Goal: Task Accomplishment & Management: Use online tool/utility

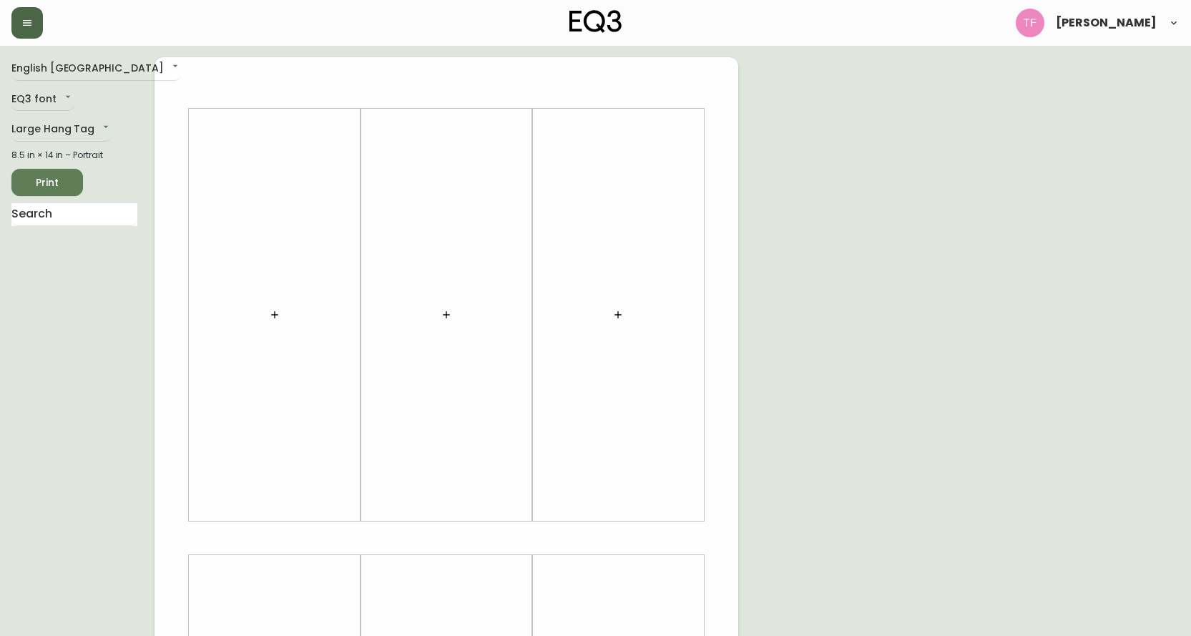
click at [28, 23] on icon "button" at bounding box center [27, 23] width 9 height 6
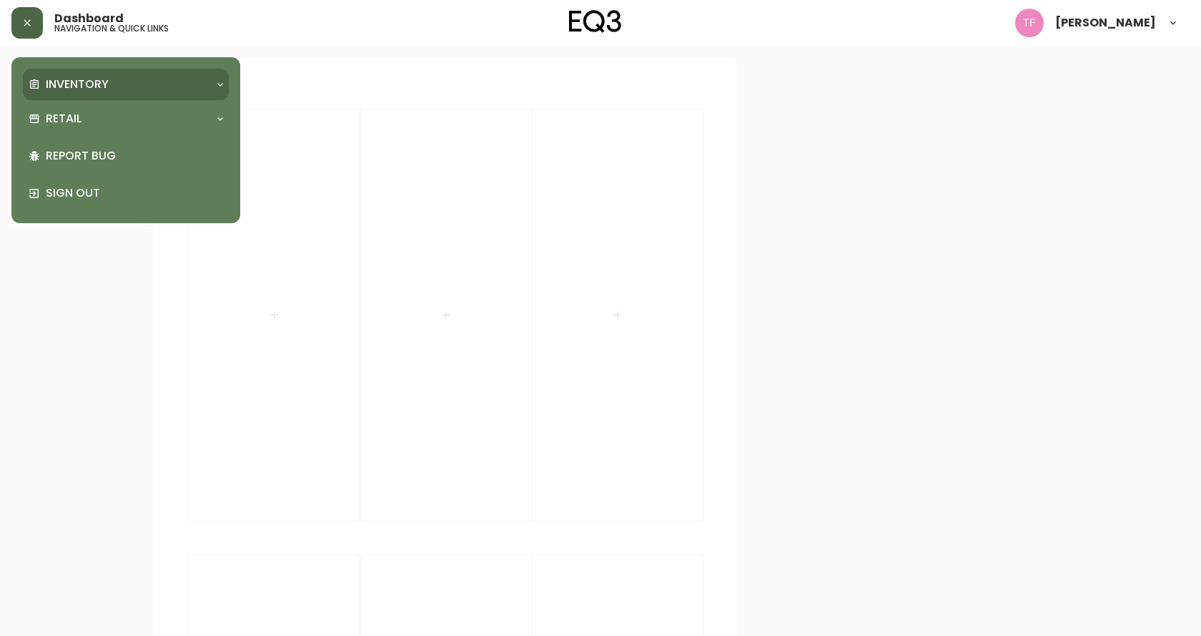
click at [96, 80] on p "Inventory" at bounding box center [77, 85] width 63 height 16
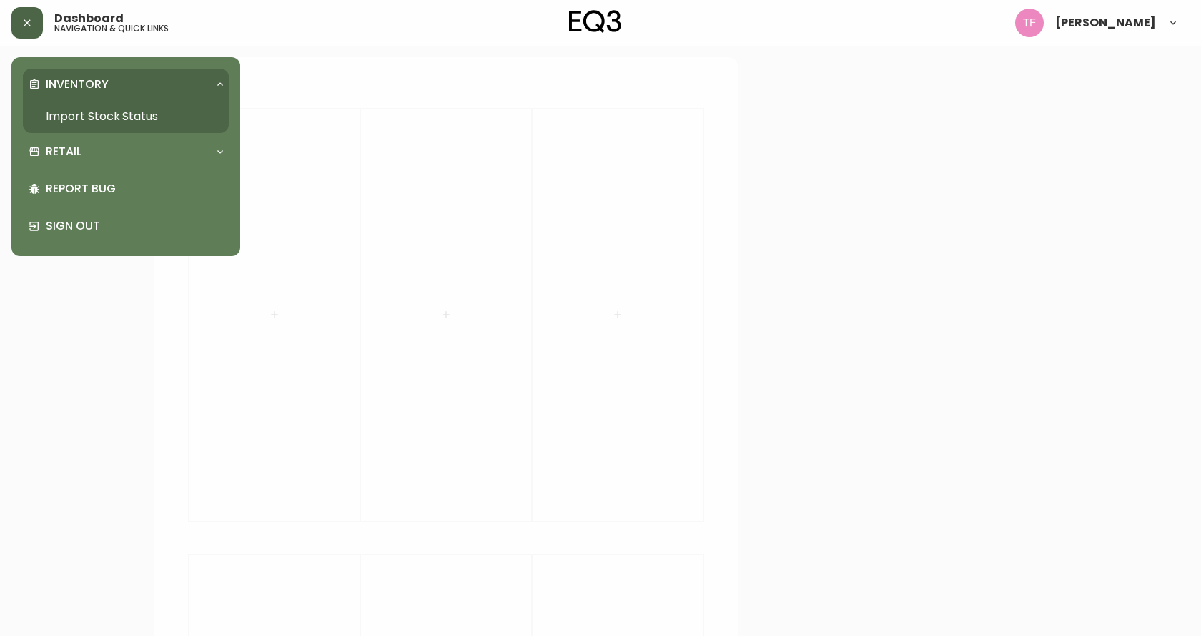
click at [84, 114] on link "Import Stock Status" at bounding box center [126, 116] width 206 height 33
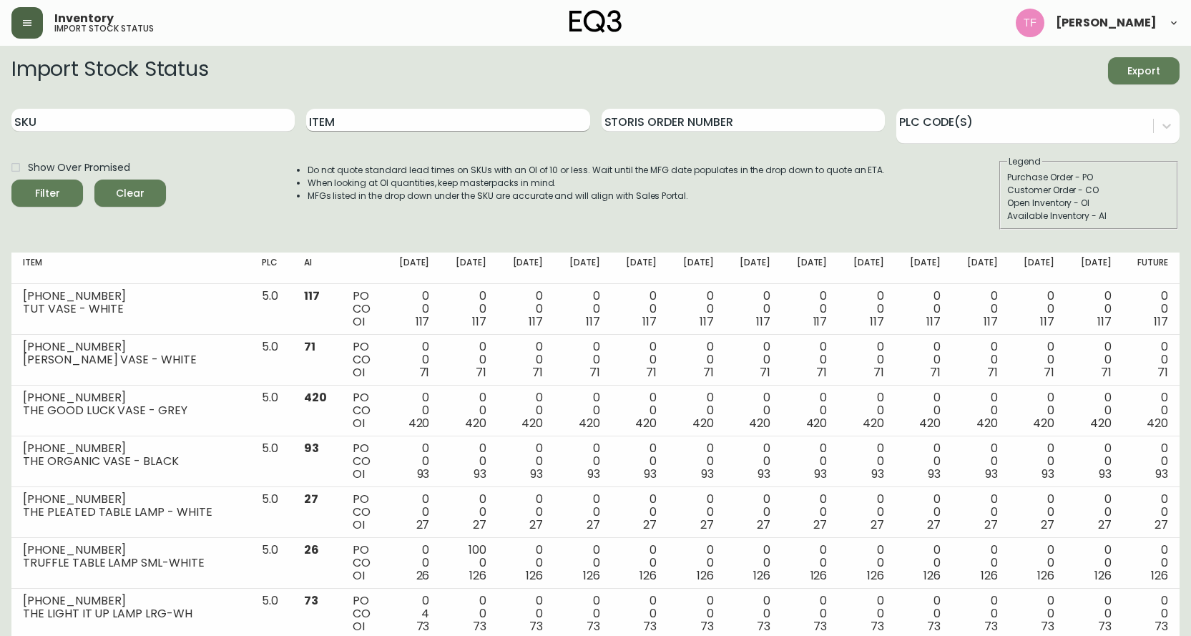
click at [372, 118] on input "Item" at bounding box center [447, 120] width 283 height 23
type input "sage"
click at [11, 179] on button "Filter" at bounding box center [47, 192] width 72 height 27
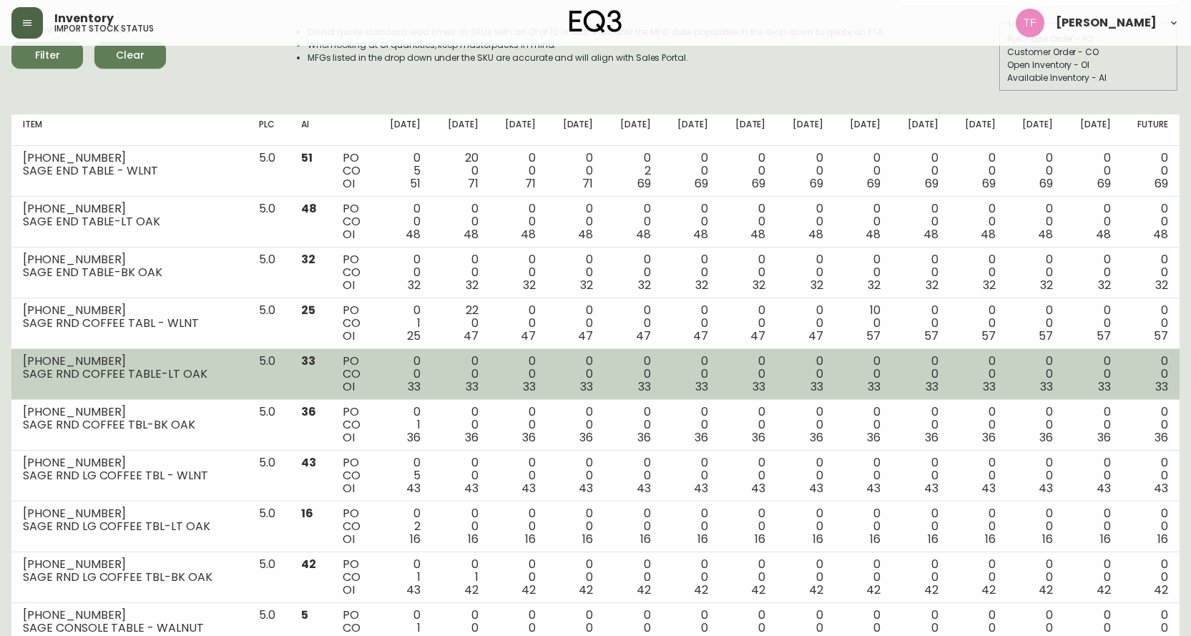
scroll to position [215, 0]
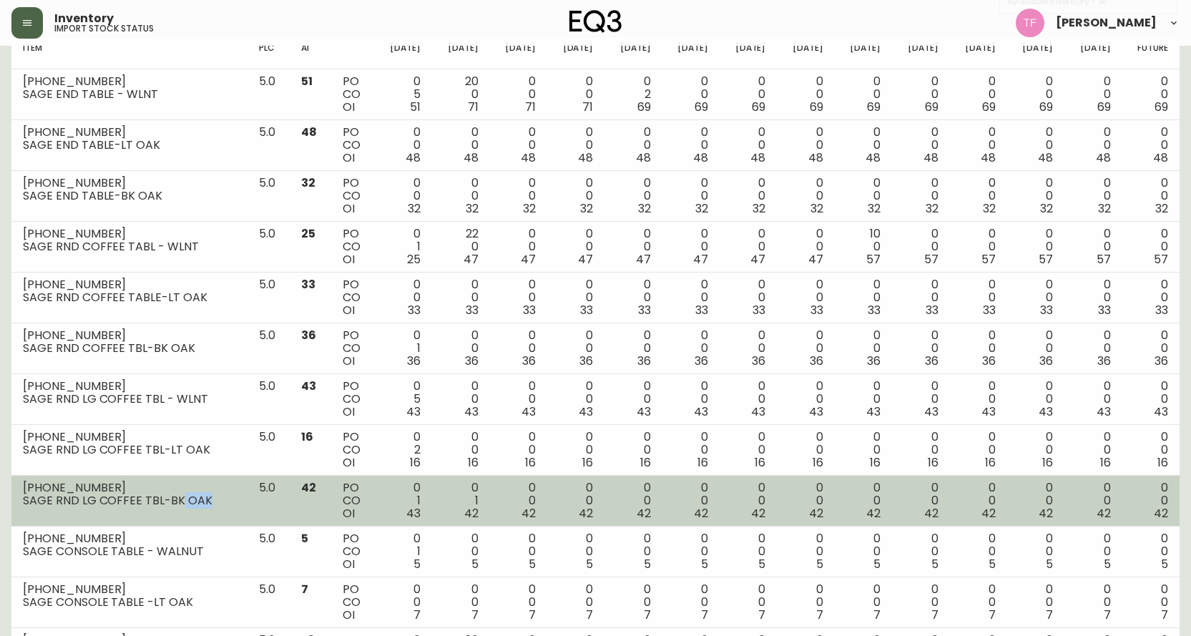
drag, startPoint x: 177, startPoint y: 503, endPoint x: 216, endPoint y: 502, distance: 38.6
click at [216, 502] on div "SAGE RND LG COFFEE TBL-BK OAK" at bounding box center [129, 500] width 213 height 13
drag, startPoint x: 402, startPoint y: 506, endPoint x: 424, endPoint y: 511, distance: 22.6
click at [424, 511] on td "0 1 43" at bounding box center [403, 501] width 57 height 51
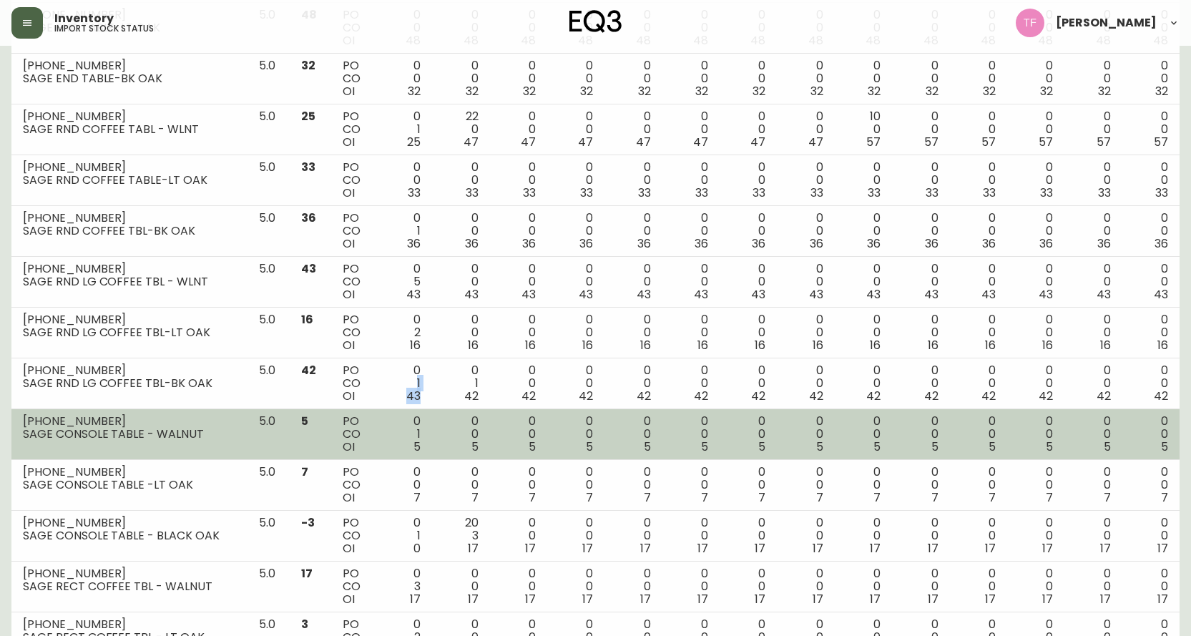
scroll to position [358, 0]
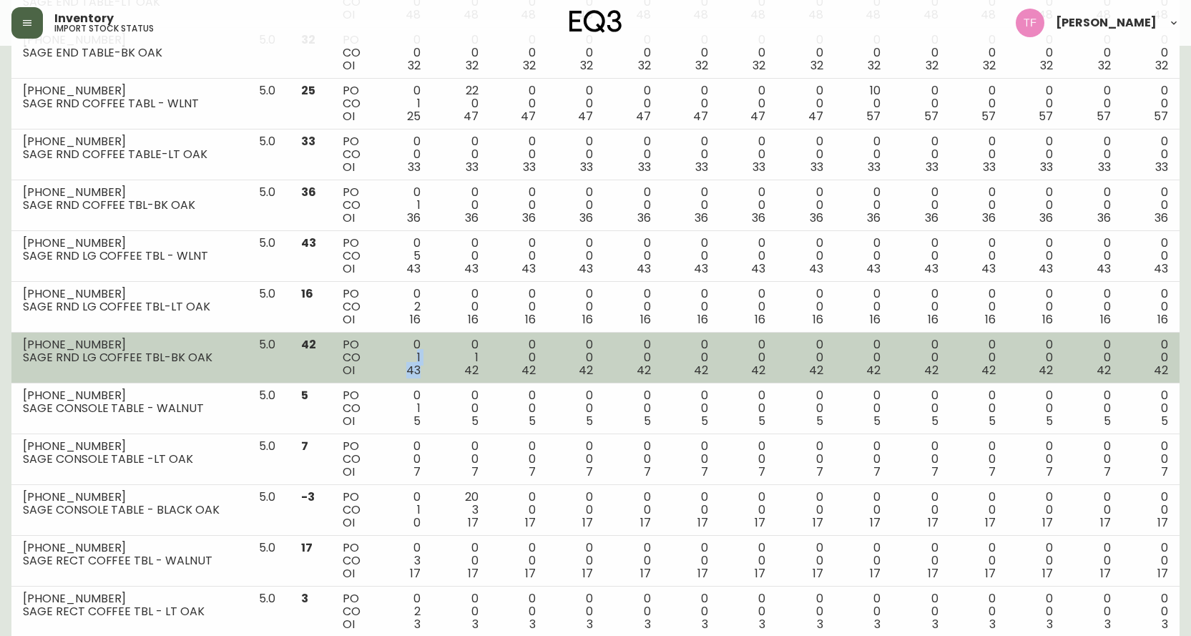
click at [411, 363] on span "43" at bounding box center [413, 370] width 14 height 16
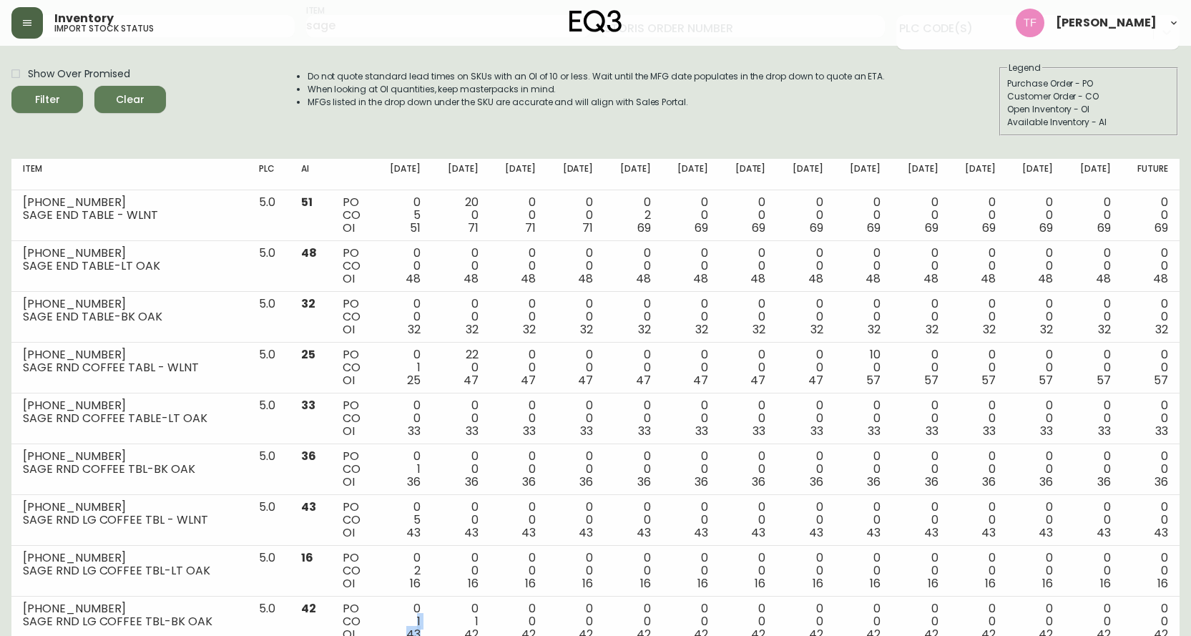
scroll to position [72, 0]
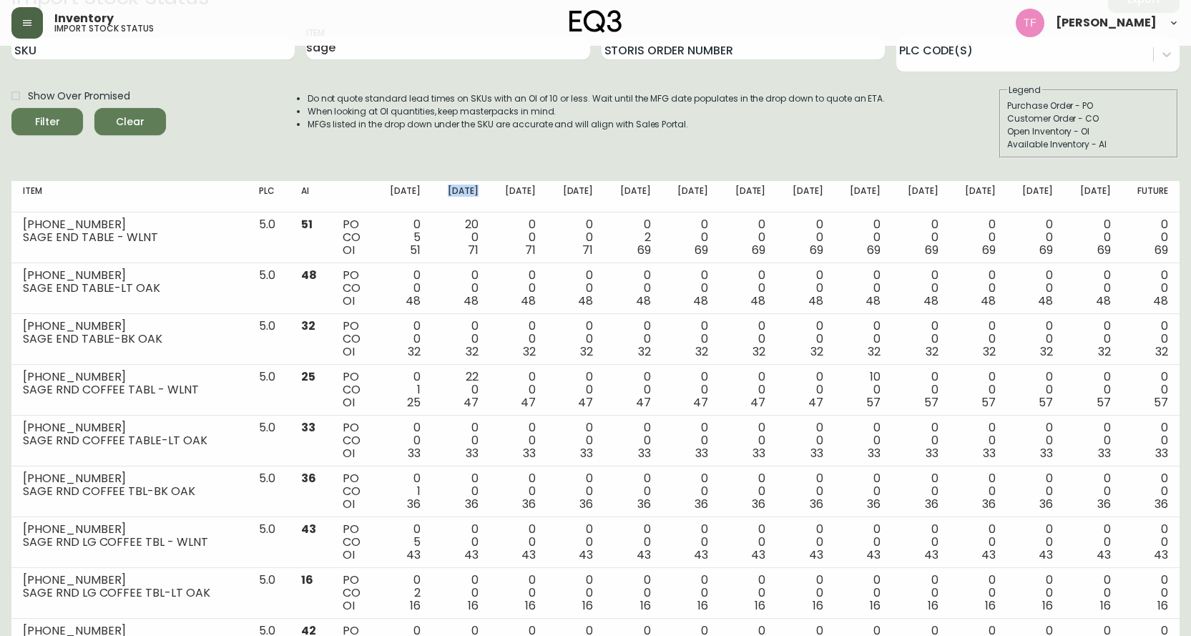
drag, startPoint x: 450, startPoint y: 188, endPoint x: 491, endPoint y: 187, distance: 40.0
click at [489, 187] on th "[DATE]" at bounding box center [460, 196] width 57 height 31
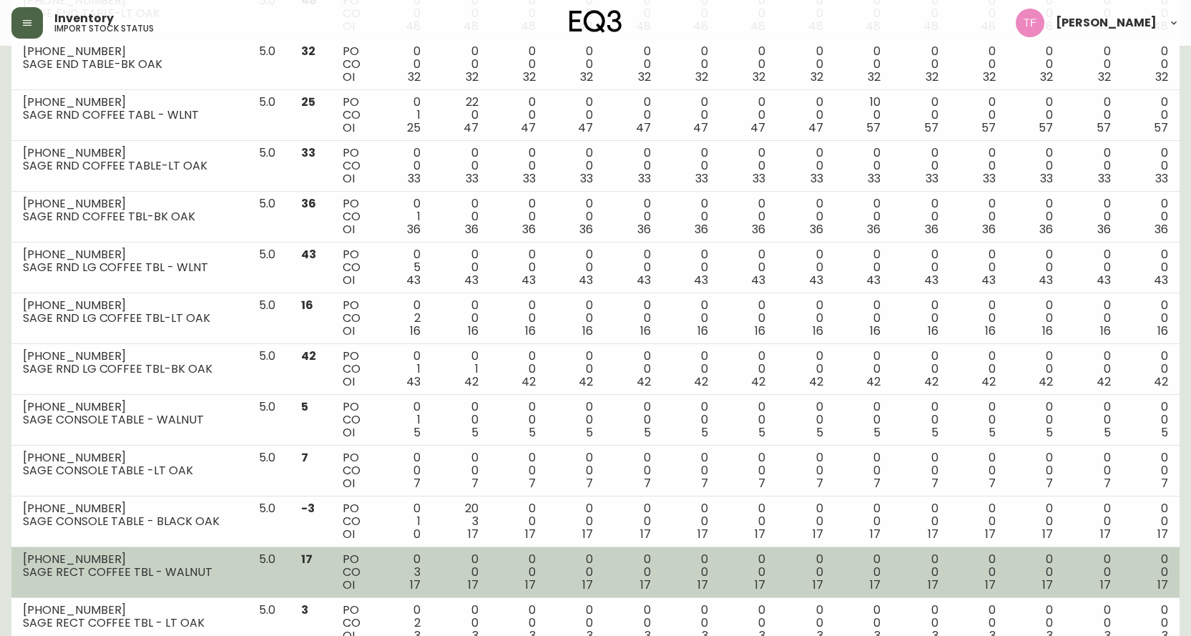
scroll to position [358, 0]
